Goal: Find contact information: Find contact information

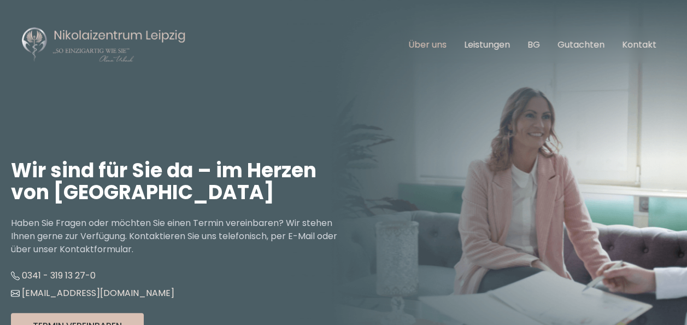
click at [424, 48] on link "Über uns" at bounding box center [427, 44] width 38 height 13
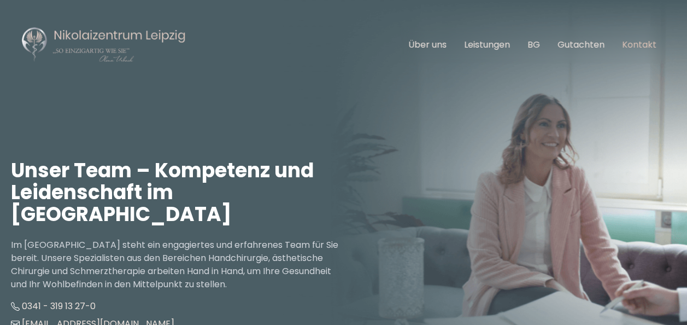
click at [635, 39] on link "Kontakt" at bounding box center [639, 44] width 34 height 13
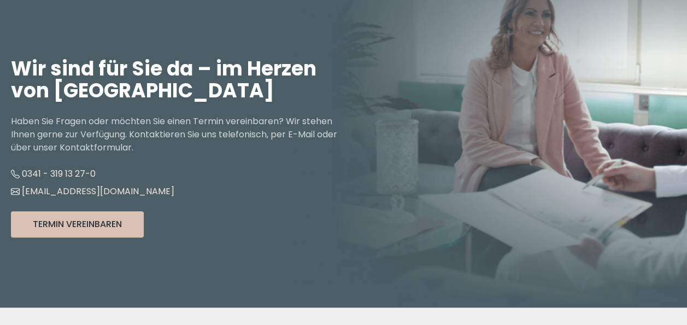
scroll to position [99, 0]
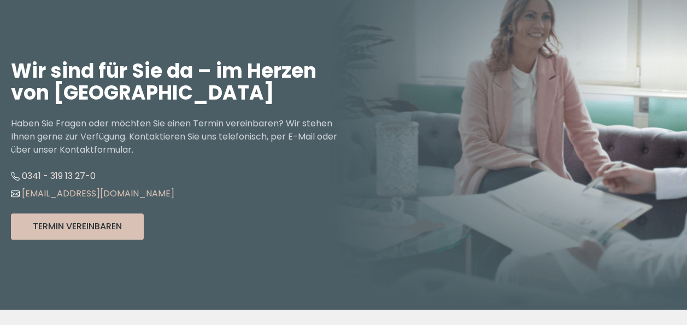
drag, startPoint x: 164, startPoint y: 194, endPoint x: 25, endPoint y: 196, distance: 138.8
click at [25, 196] on li "[EMAIL_ADDRESS][DOMAIN_NAME]" at bounding box center [177, 193] width 333 height 17
copy link "[EMAIL_ADDRESS][DOMAIN_NAME]"
